Goal: Task Accomplishment & Management: Use online tool/utility

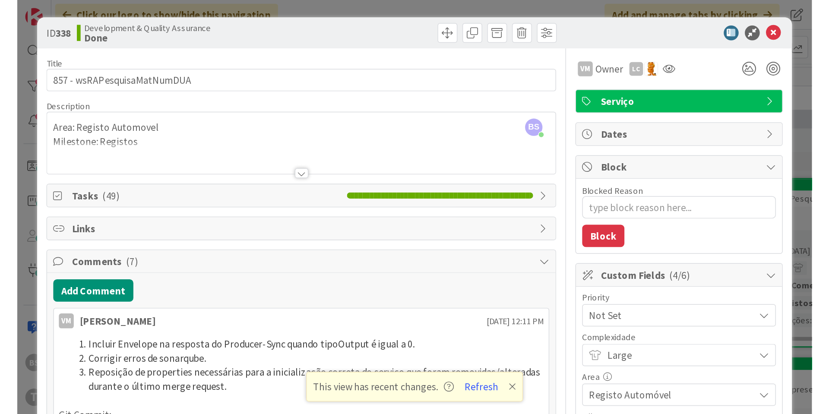
scroll to position [347, 439]
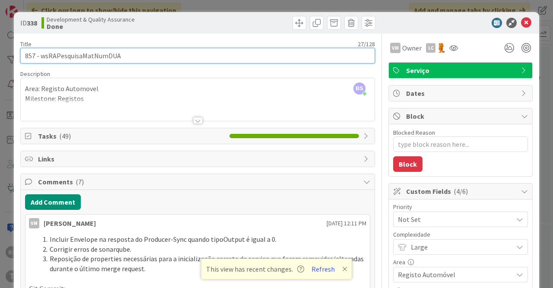
click at [102, 58] on input "857 - wsRAPesquisaMatNumDUA" at bounding box center [197, 56] width 355 height 16
click at [115, 57] on input "857 - wsRAPesquisaMatNumDUA" at bounding box center [197, 56] width 355 height 16
click at [102, 56] on input "857 - wsRAPesquisaMatNumDUA" at bounding box center [197, 56] width 355 height 16
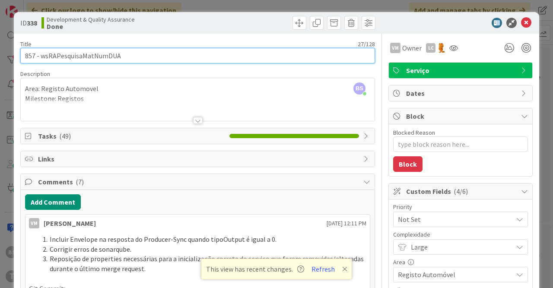
click at [102, 56] on input "857 - wsRAPesquisaMatNumDUA" at bounding box center [197, 56] width 355 height 16
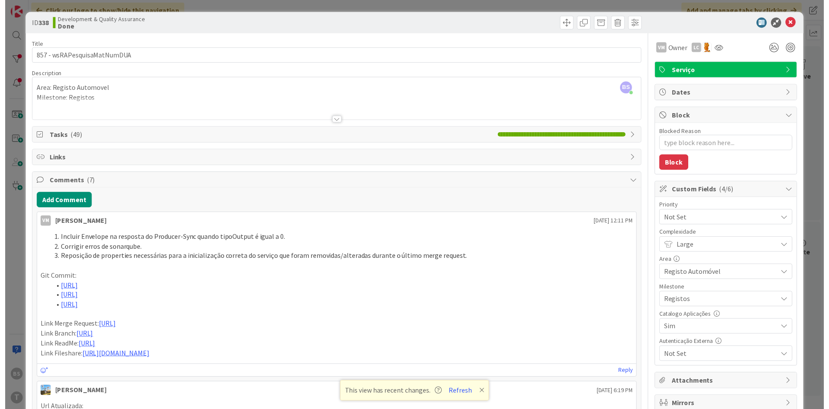
scroll to position [348, 163]
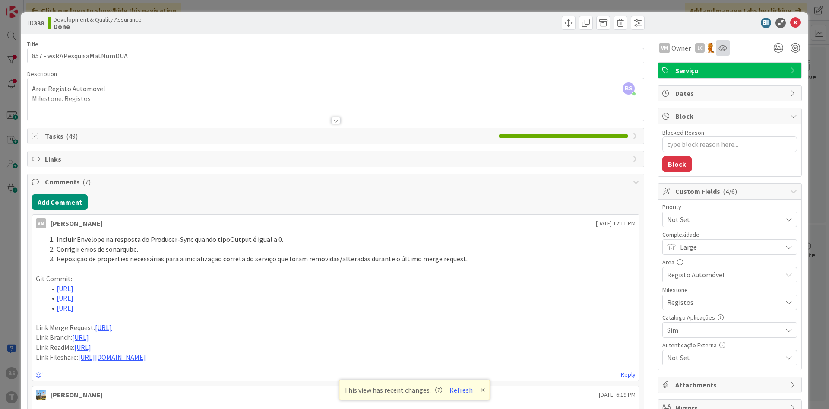
click at [552, 49] on div at bounding box center [723, 48] width 14 height 16
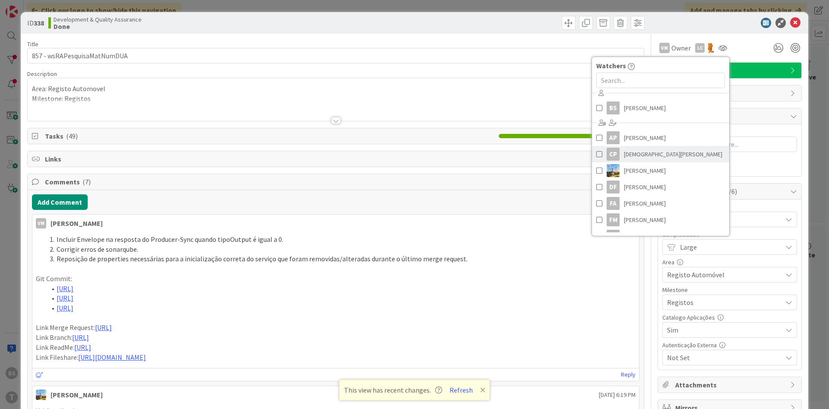
scroll to position [0, 0]
click at [349, 89] on div "Area: Registo Automovel Milestone: Registos" at bounding box center [336, 101] width 616 height 39
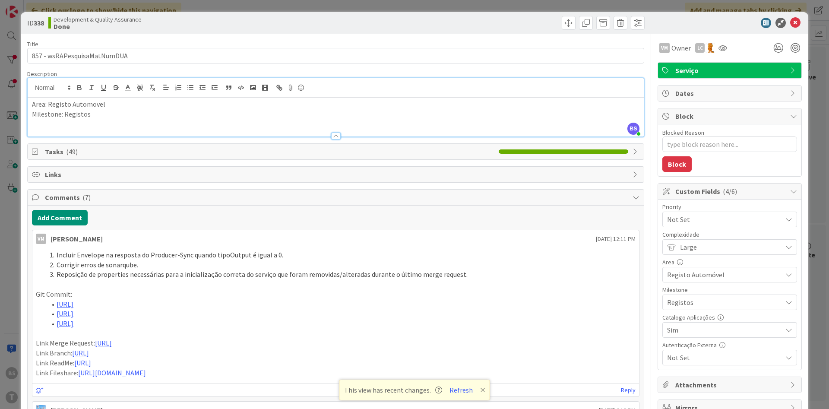
click at [552, 223] on span "Not Set" at bounding box center [722, 219] width 111 height 12
click at [552, 255] on span "Critical" at bounding box center [742, 255] width 100 height 13
type textarea "x"
drag, startPoint x: 194, startPoint y: 276, endPoint x: 242, endPoint y: 276, distance: 48.4
click at [242, 276] on li "Reposição de properties necessárias para a inicialização correta do serviço que…" at bounding box center [341, 275] width 590 height 10
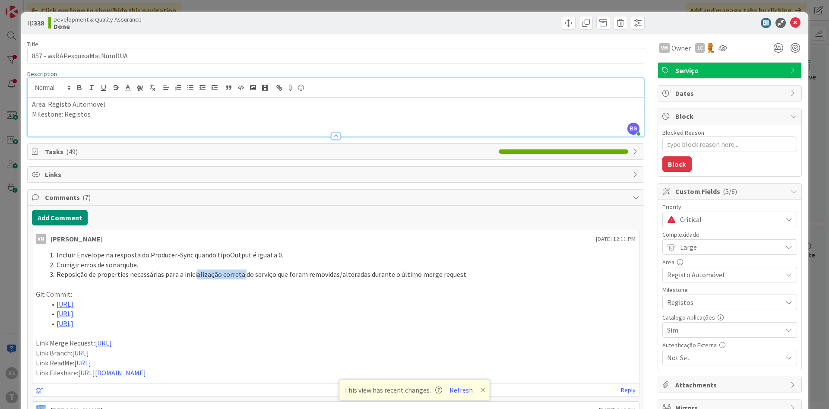
click at [552, 25] on icon at bounding box center [795, 23] width 10 height 10
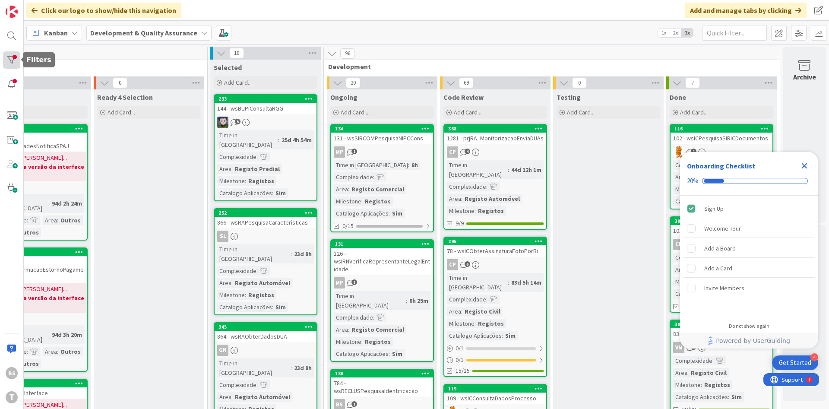
click at [19, 58] on div at bounding box center [11, 59] width 17 height 17
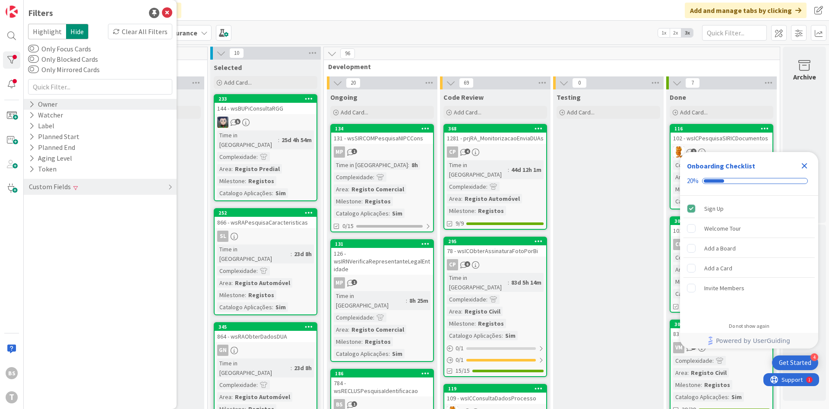
click at [55, 102] on div "Owner" at bounding box center [43, 104] width 30 height 11
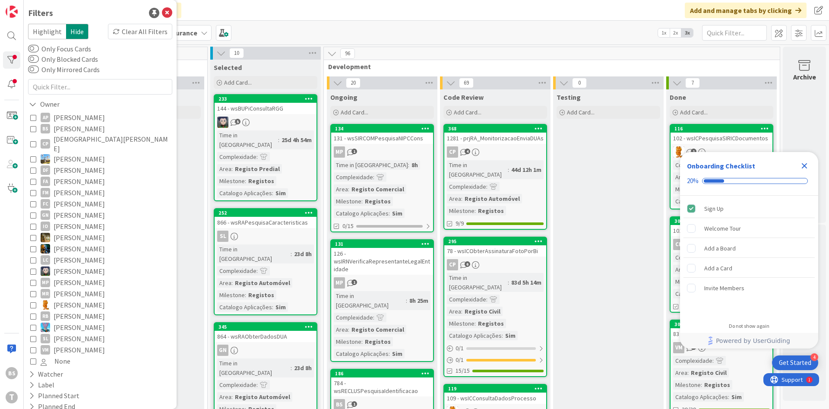
click at [79, 96] on div "Highlight Hide Clear All Filters Only Focus Cards Only Blocked Cards Only Mirro…" at bounding box center [100, 241] width 144 height 435
click at [78, 101] on div "Owner" at bounding box center [100, 104] width 153 height 11
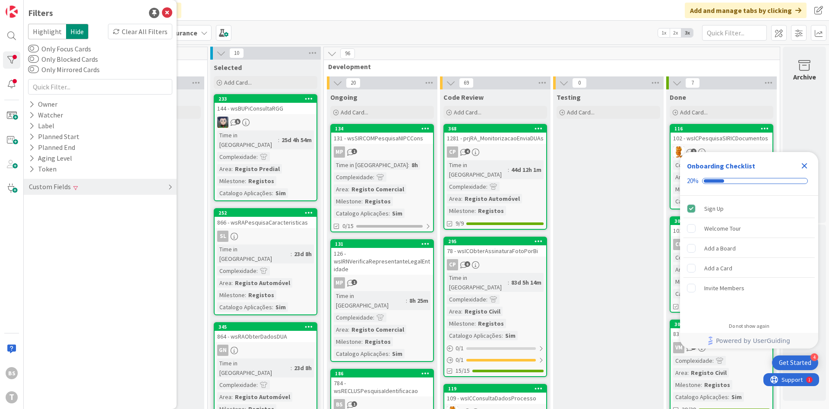
click at [108, 186] on div "Custom Fields" at bounding box center [100, 187] width 153 height 16
click at [86, 206] on div "Priority Clear" at bounding box center [100, 204] width 153 height 11
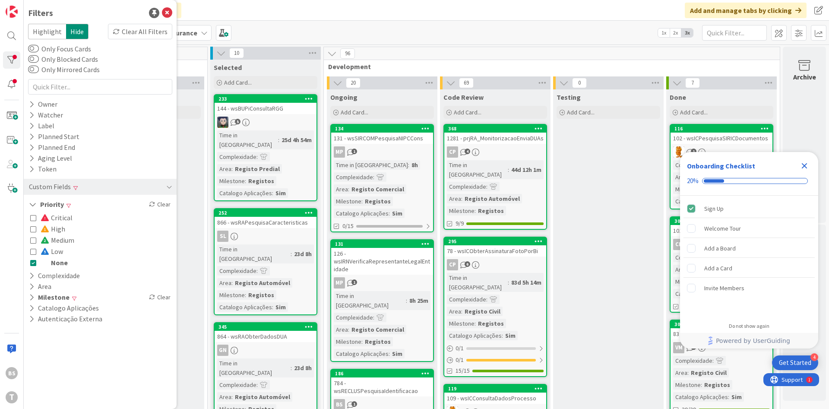
click at [30, 262] on div "Critical High Medium Low None" at bounding box center [100, 240] width 144 height 60
click at [35, 261] on icon at bounding box center [33, 263] width 6 height 6
click at [32, 221] on icon at bounding box center [33, 218] width 6 height 6
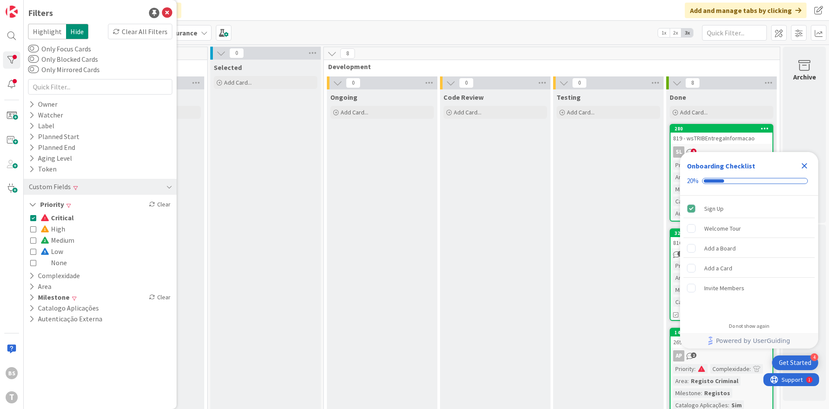
click at [804, 163] on icon "Close Checklist" at bounding box center [805, 166] width 10 height 10
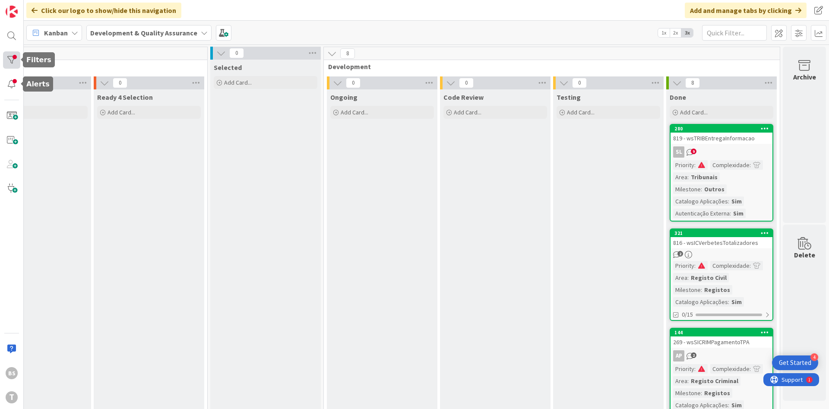
click at [10, 63] on div at bounding box center [11, 59] width 17 height 17
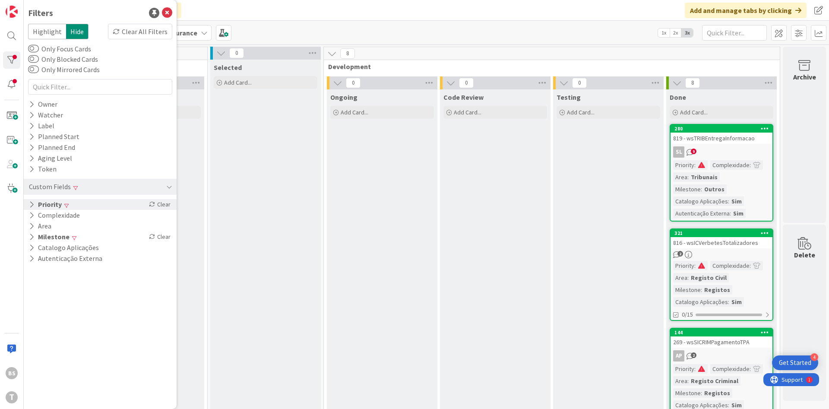
click at [53, 207] on button "Priority" at bounding box center [45, 204] width 35 height 11
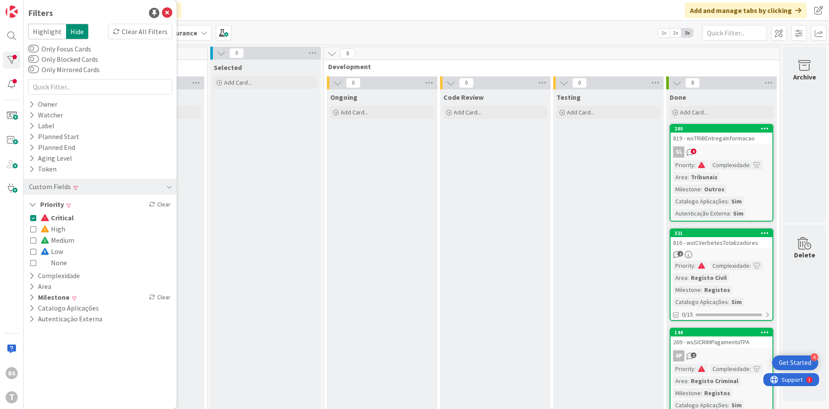
click at [33, 220] on icon at bounding box center [33, 218] width 6 height 6
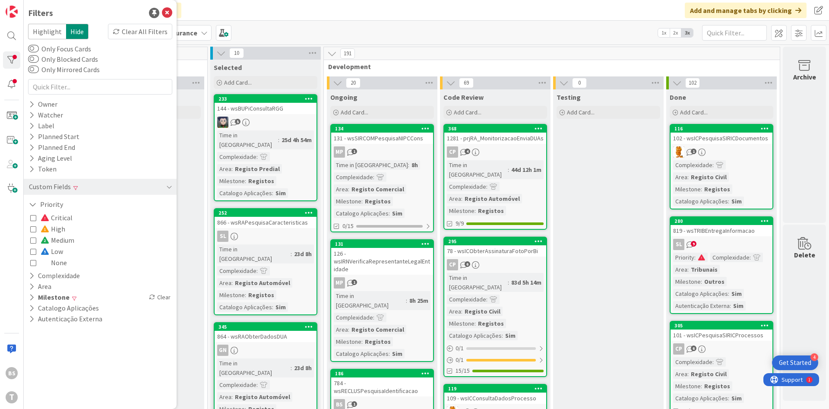
click at [33, 243] on icon at bounding box center [33, 240] width 6 height 6
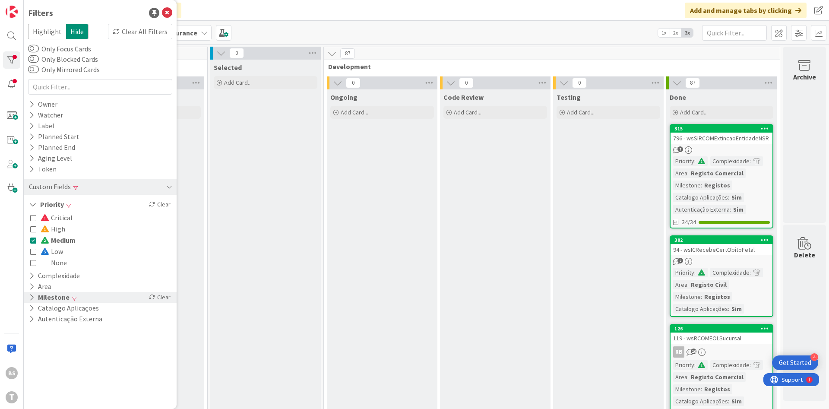
click at [38, 295] on button "Milestone" at bounding box center [49, 297] width 42 height 11
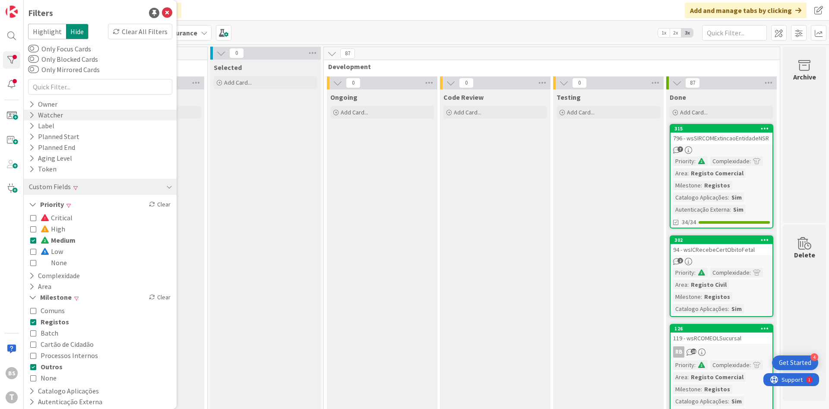
click at [55, 117] on div "Watcher" at bounding box center [46, 115] width 36 height 11
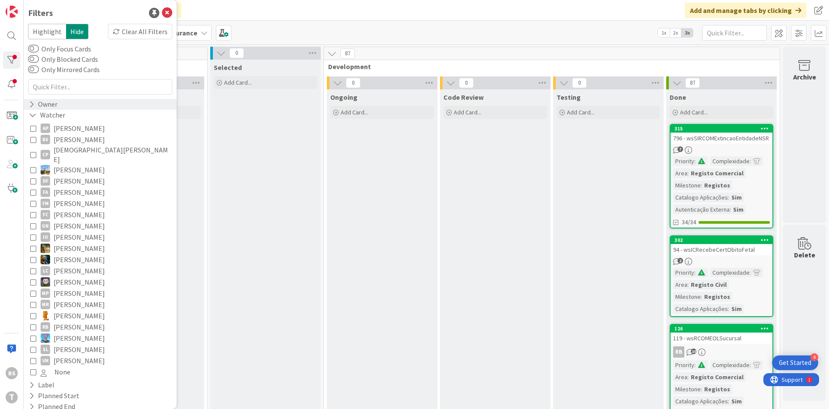
click at [55, 108] on div "Owner" at bounding box center [43, 104] width 30 height 11
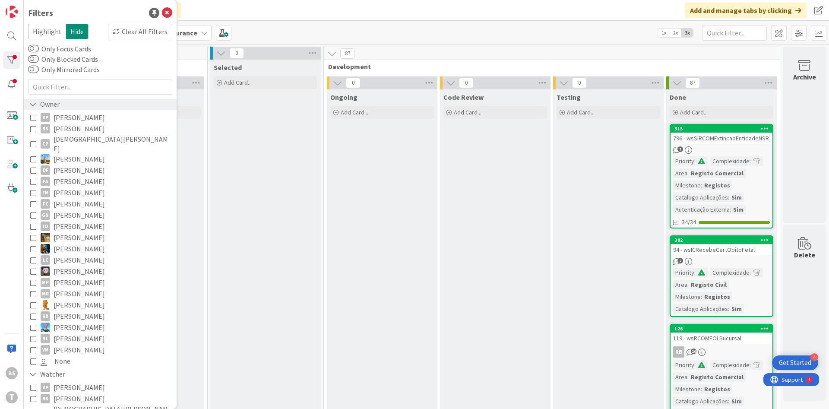
click at [55, 108] on div "Owner" at bounding box center [44, 104] width 32 height 11
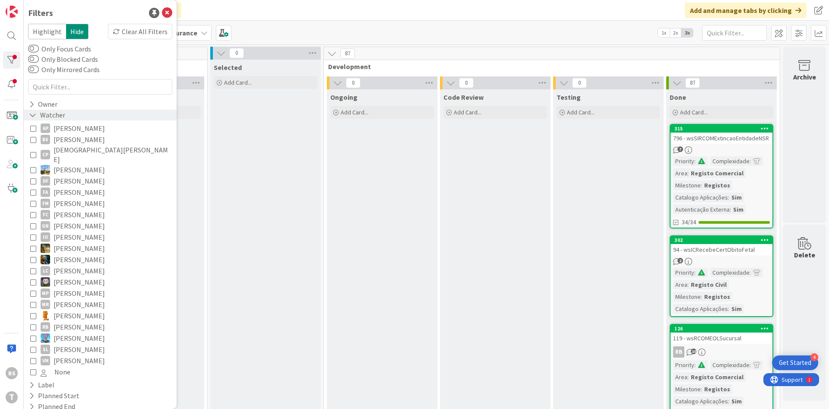
click at [55, 115] on div "Watcher" at bounding box center [47, 115] width 38 height 11
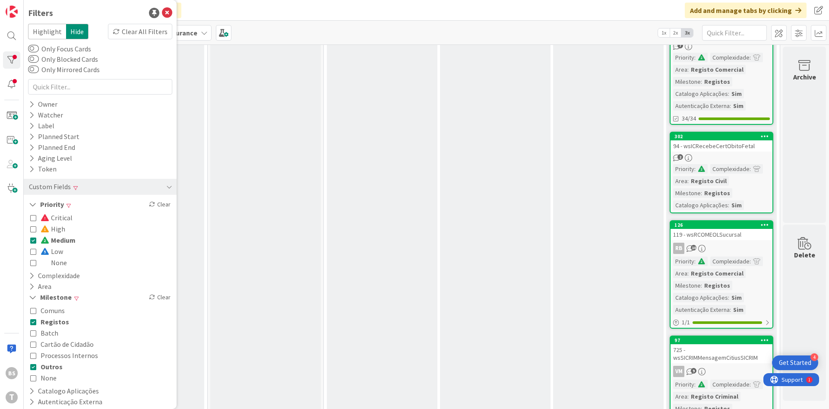
scroll to position [0, 163]
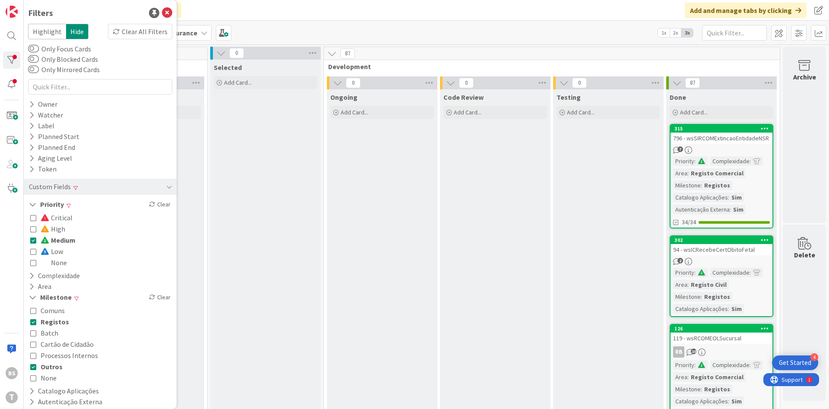
click at [35, 240] on icon at bounding box center [33, 240] width 6 height 6
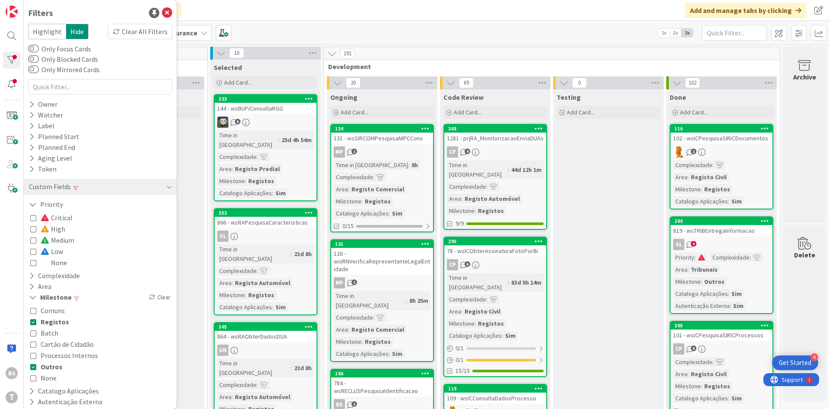
click at [33, 261] on icon at bounding box center [33, 263] width 6 height 6
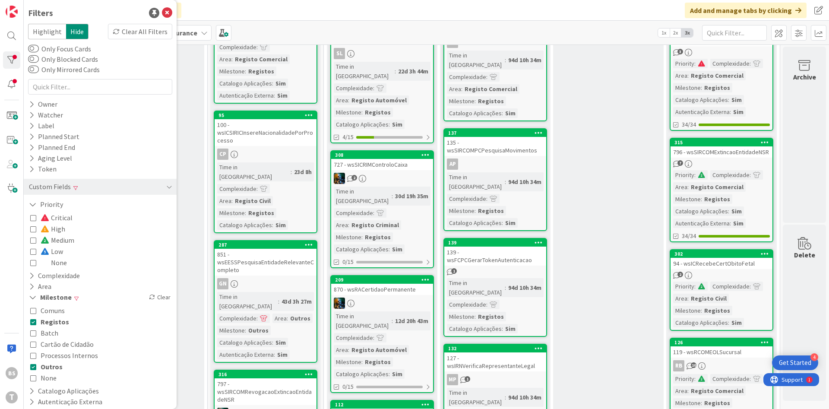
scroll to position [778, 163]
